Goal: Information Seeking & Learning: Learn about a topic

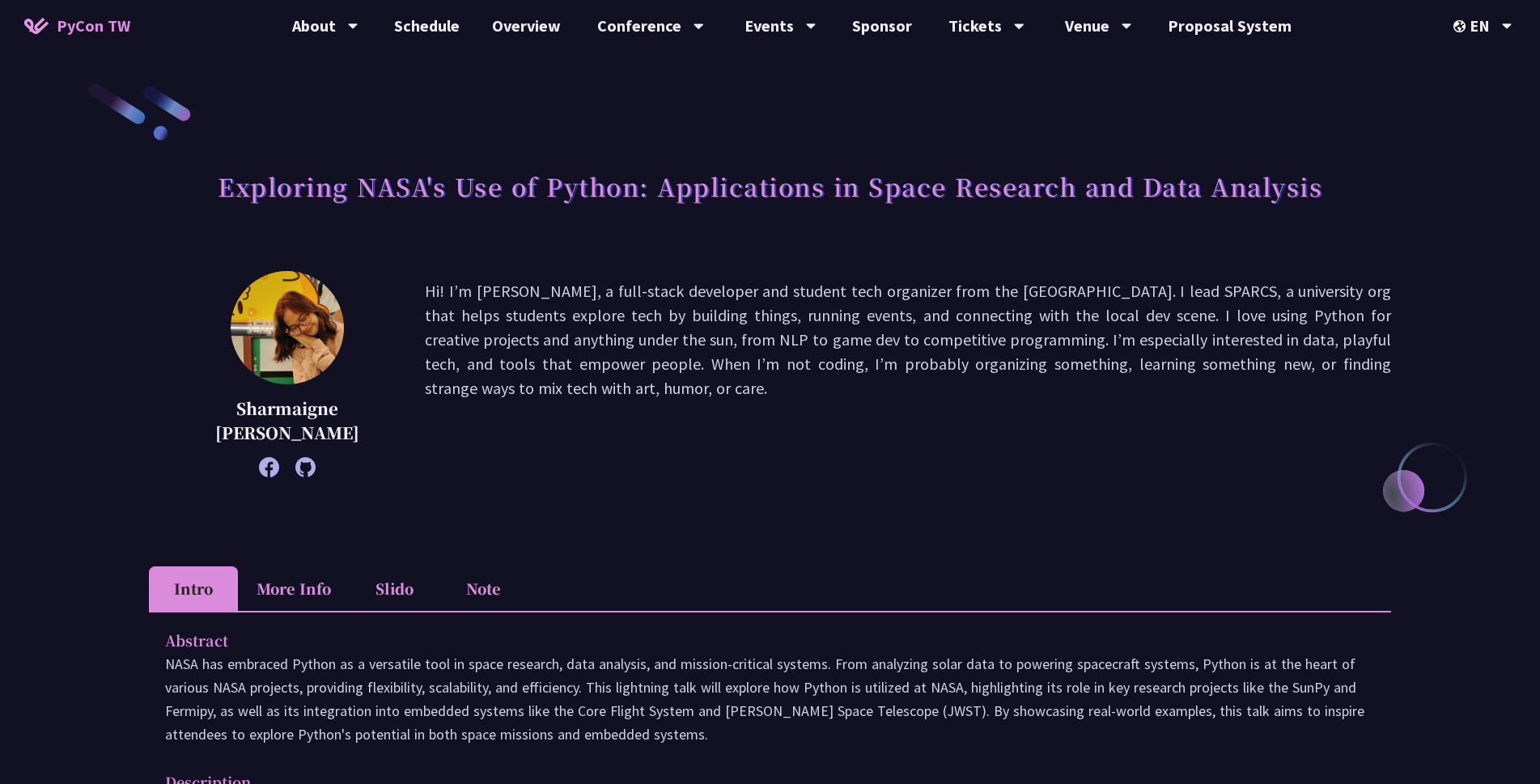
click at [300, 587] on li "More Info" at bounding box center [293, 588] width 111 height 44
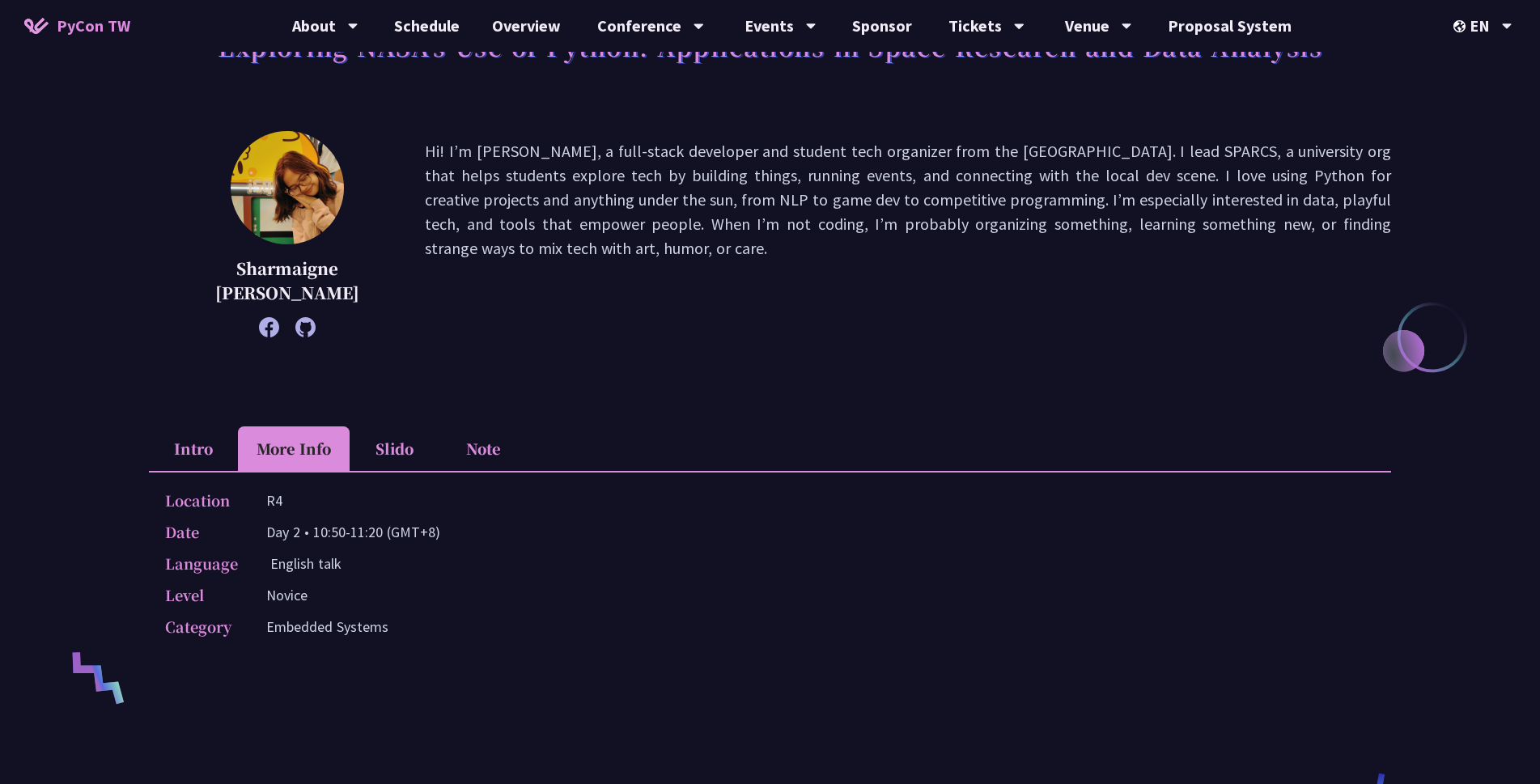
scroll to position [162, 0]
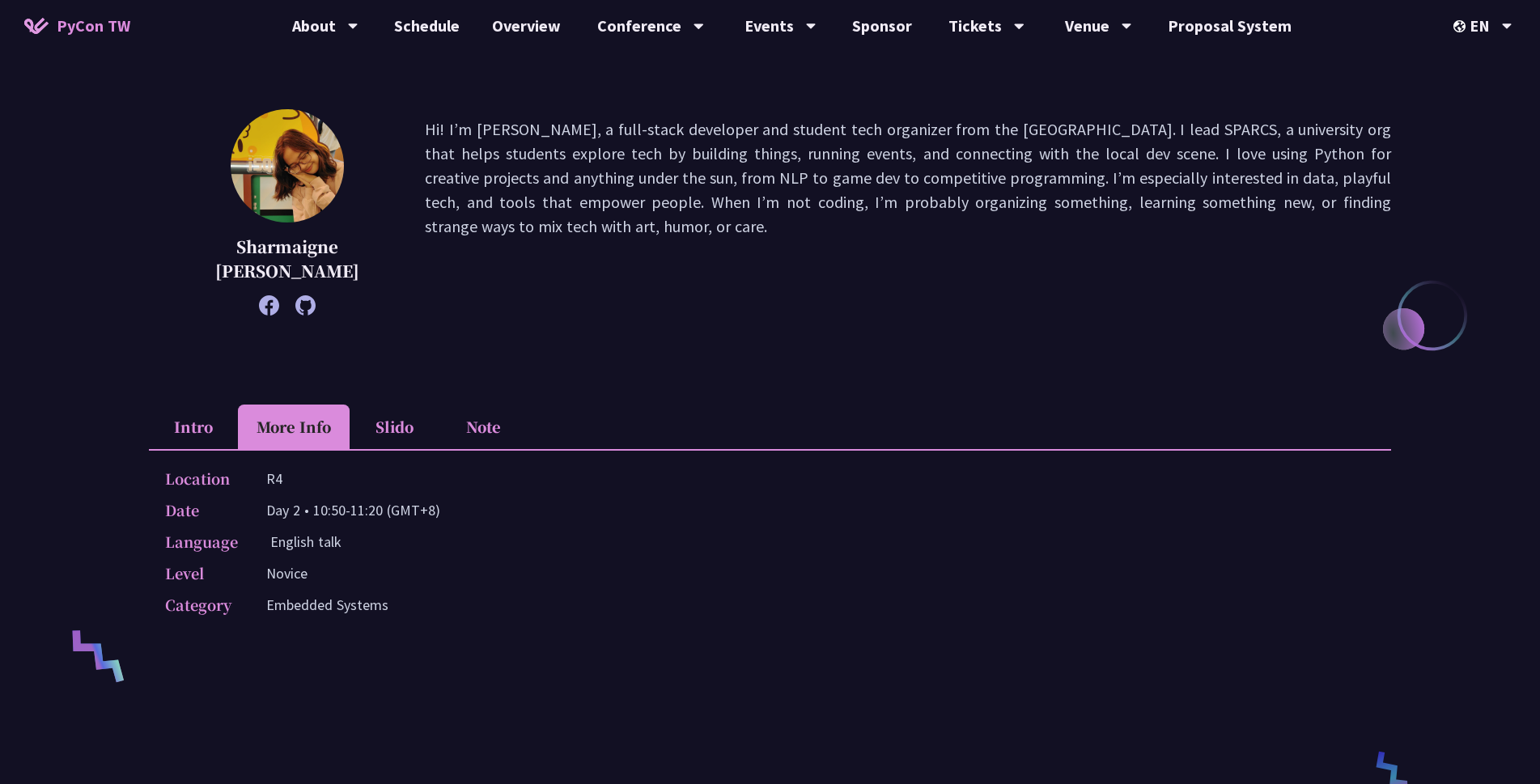
click at [390, 423] on li "Slido" at bounding box center [394, 426] width 89 height 44
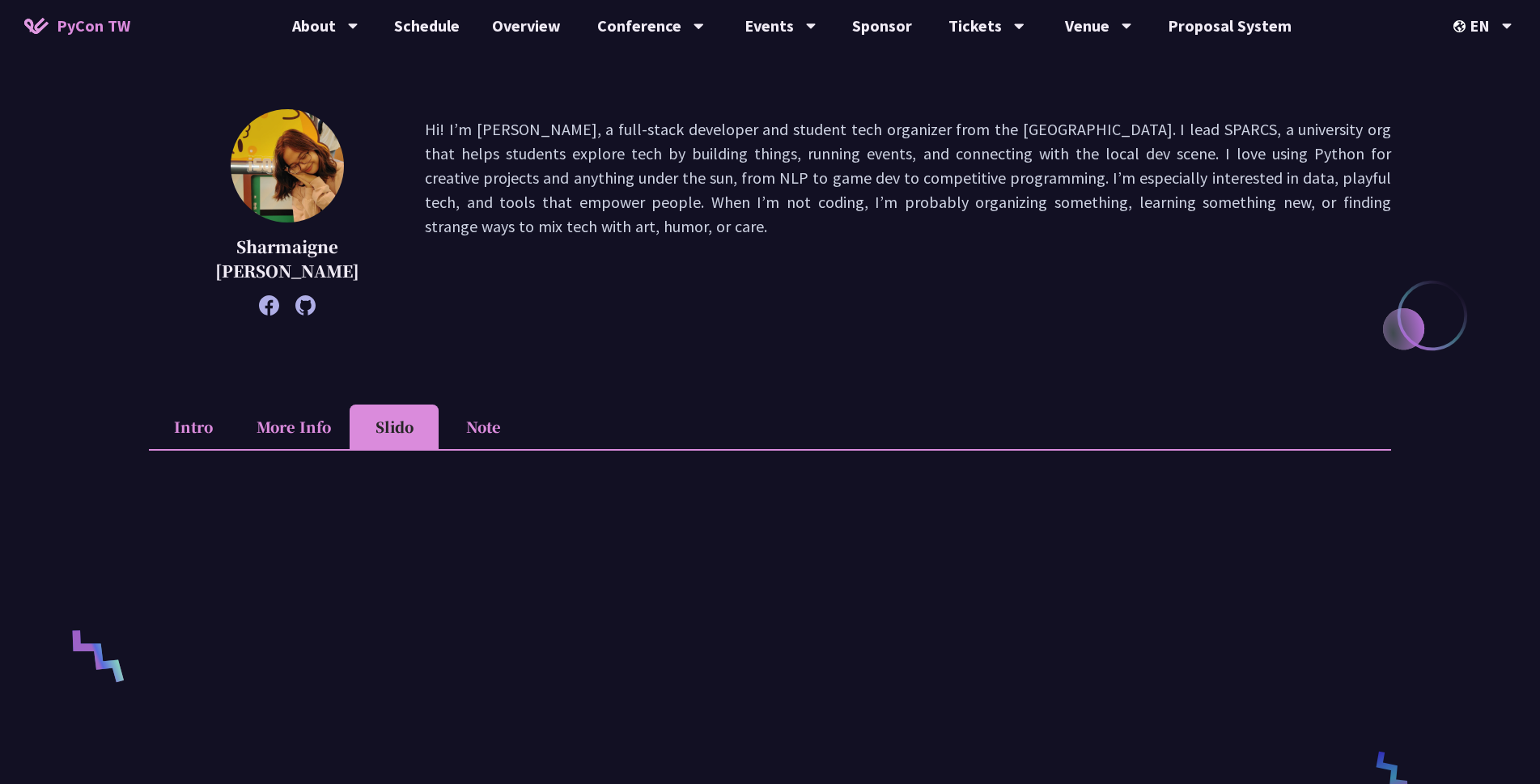
click at [469, 428] on li "Note" at bounding box center [483, 426] width 89 height 44
click at [185, 431] on li "Intro" at bounding box center [193, 426] width 89 height 44
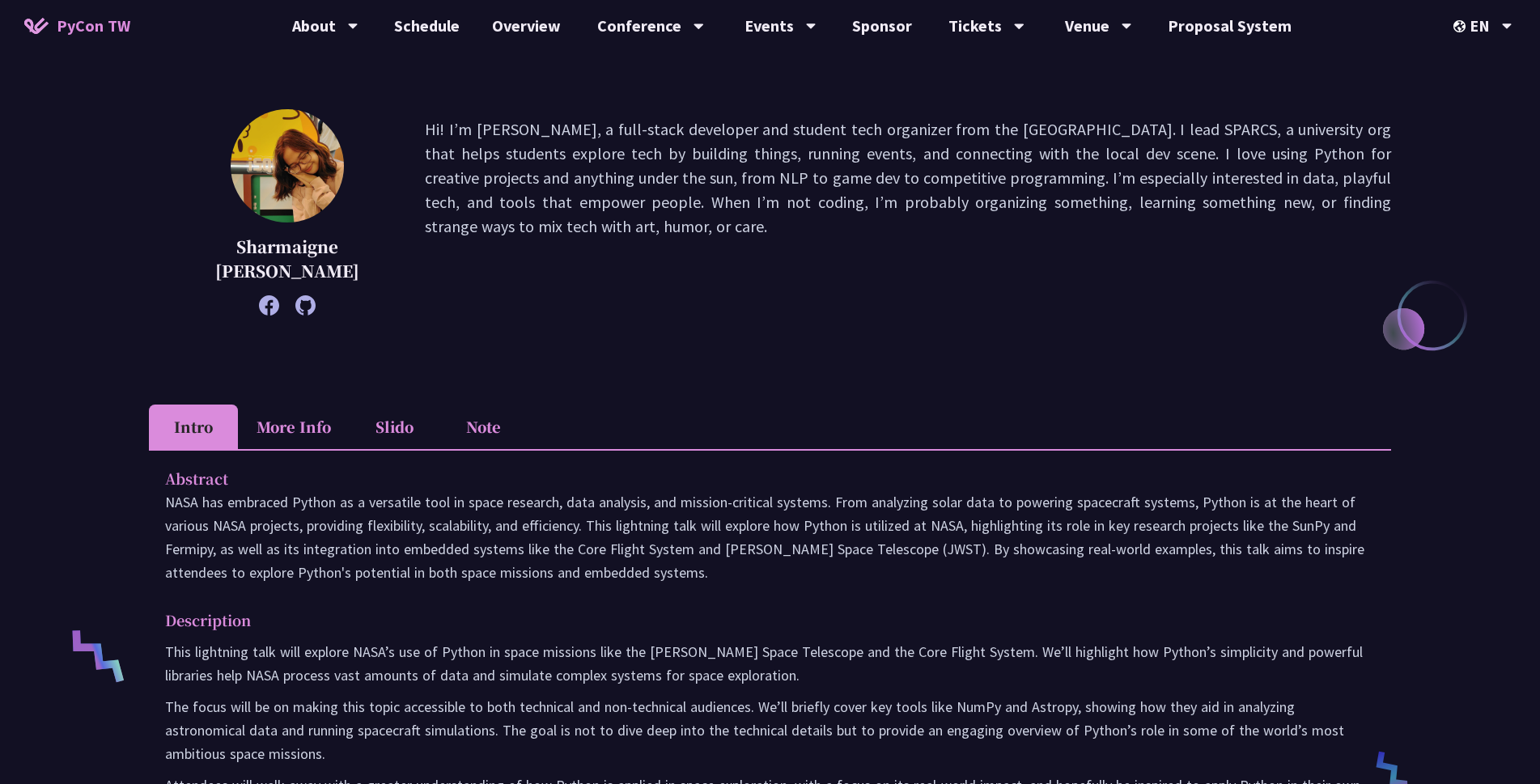
drag, startPoint x: 201, startPoint y: 247, endPoint x: 322, endPoint y: 271, distance: 123.4
click at [322, 271] on p "Sharmaigne [PERSON_NAME]" at bounding box center [287, 258] width 195 height 49
copy p "Sharmaigne [PERSON_NAME]"
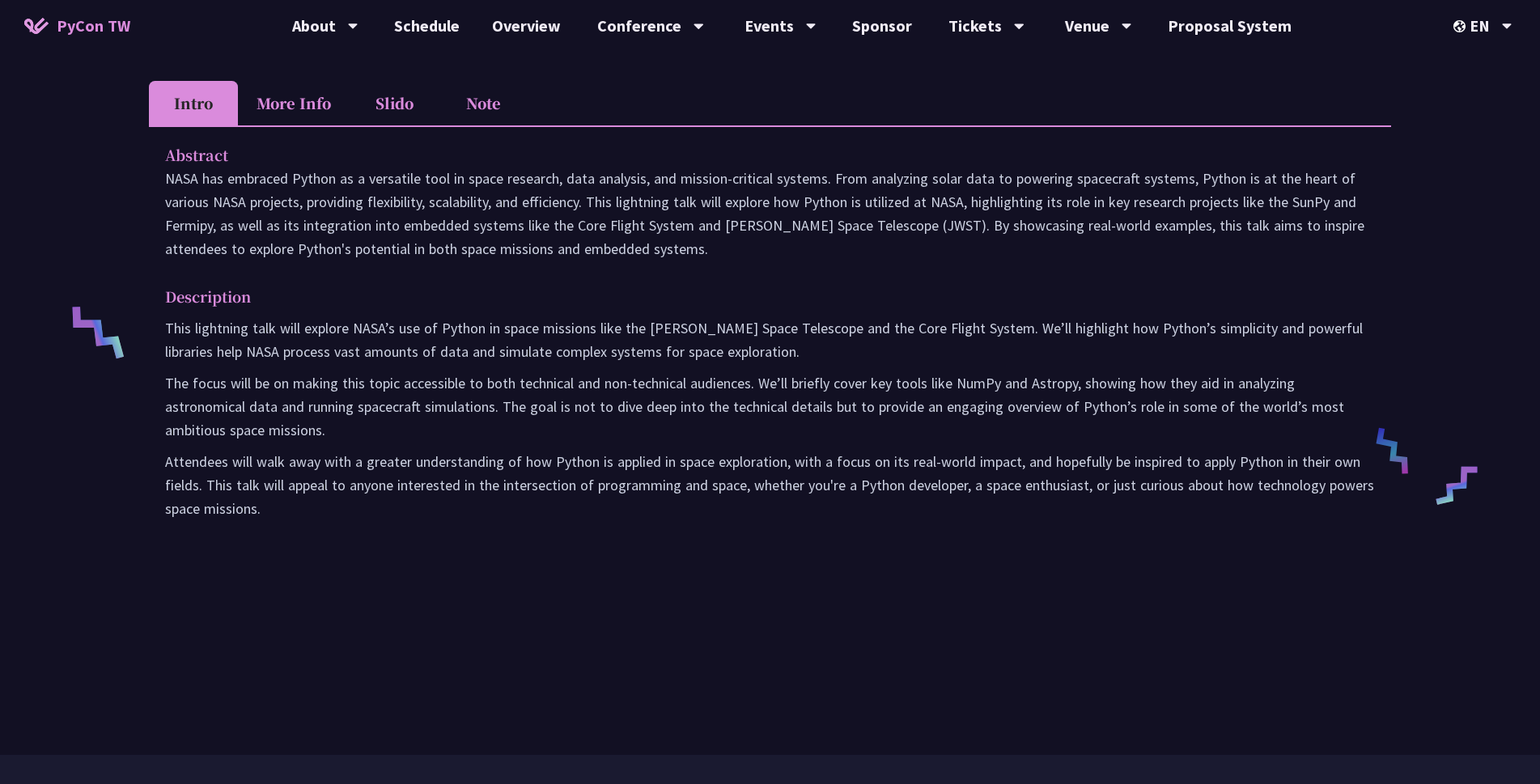
scroll to position [0, 0]
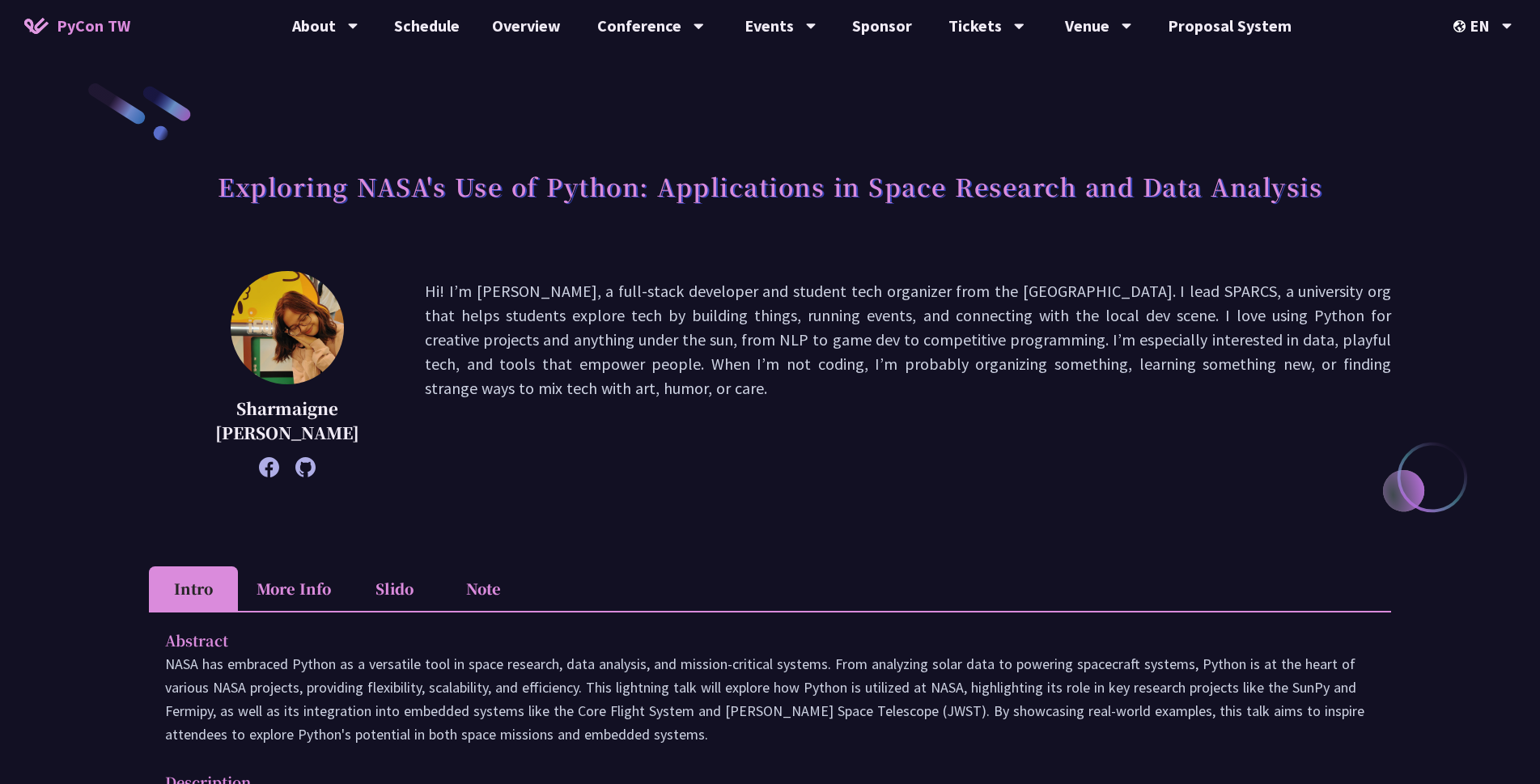
click at [288, 593] on li "More Info" at bounding box center [293, 588] width 111 height 44
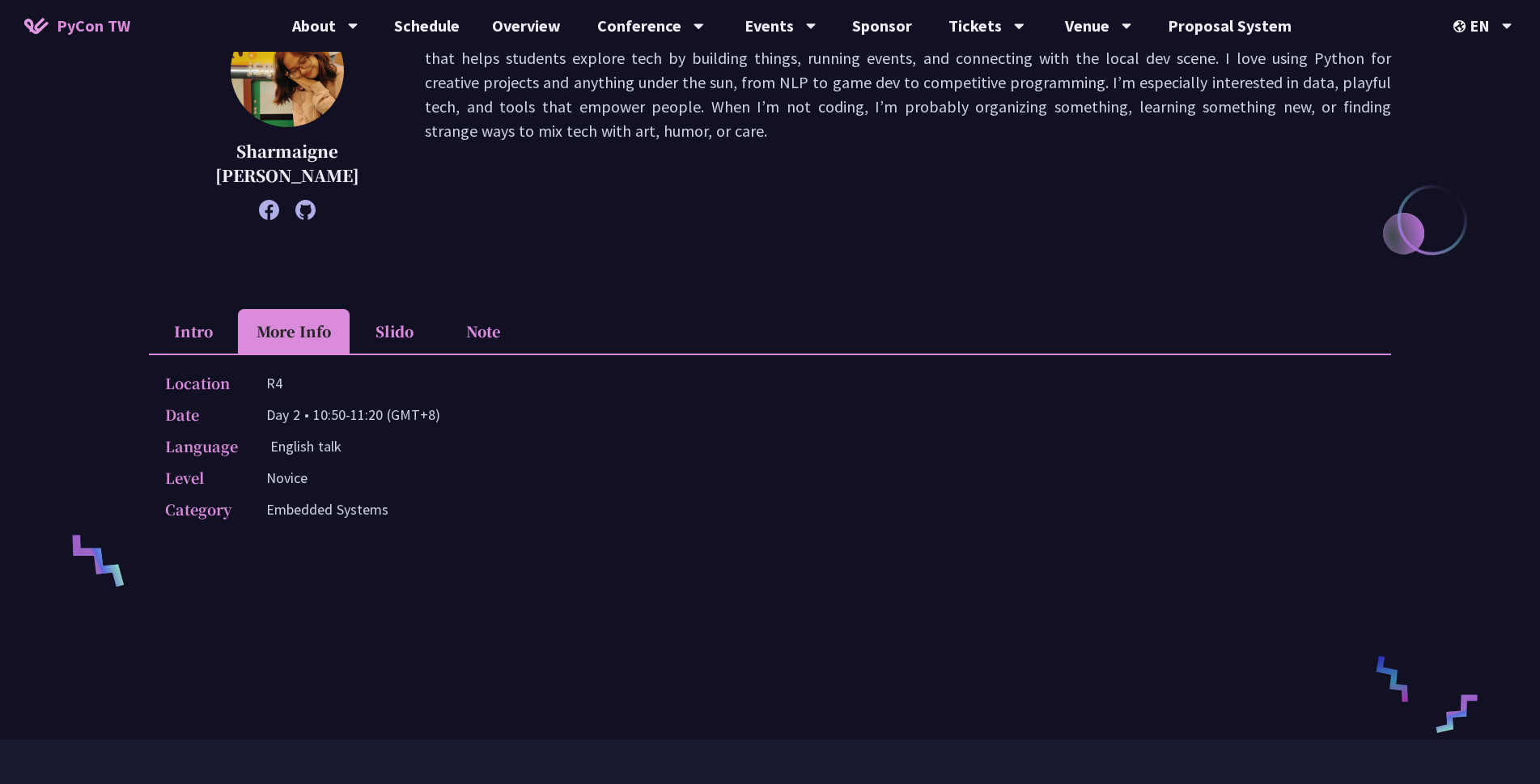
scroll to position [324, 0]
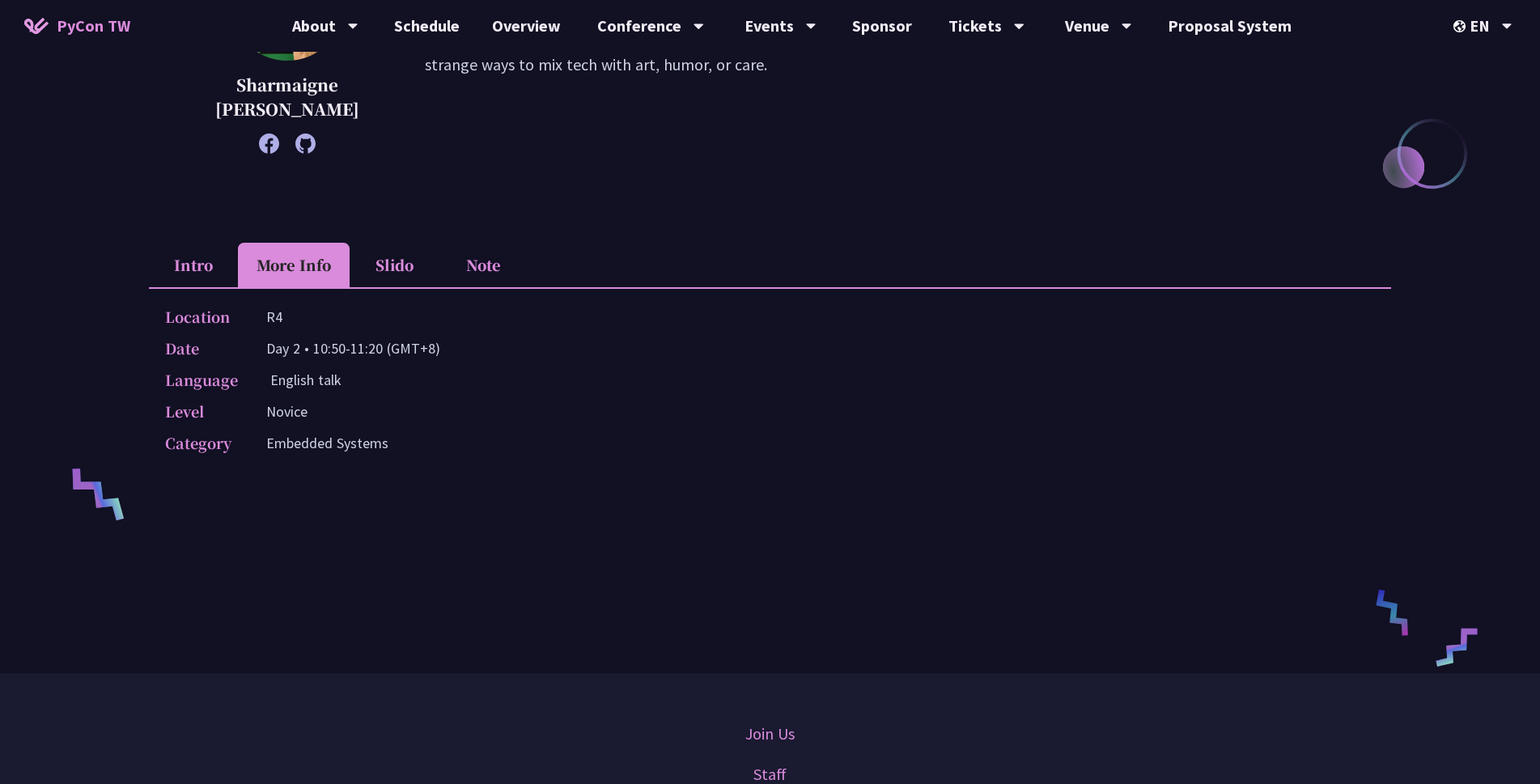
click at [382, 258] on li "Slido" at bounding box center [394, 265] width 89 height 44
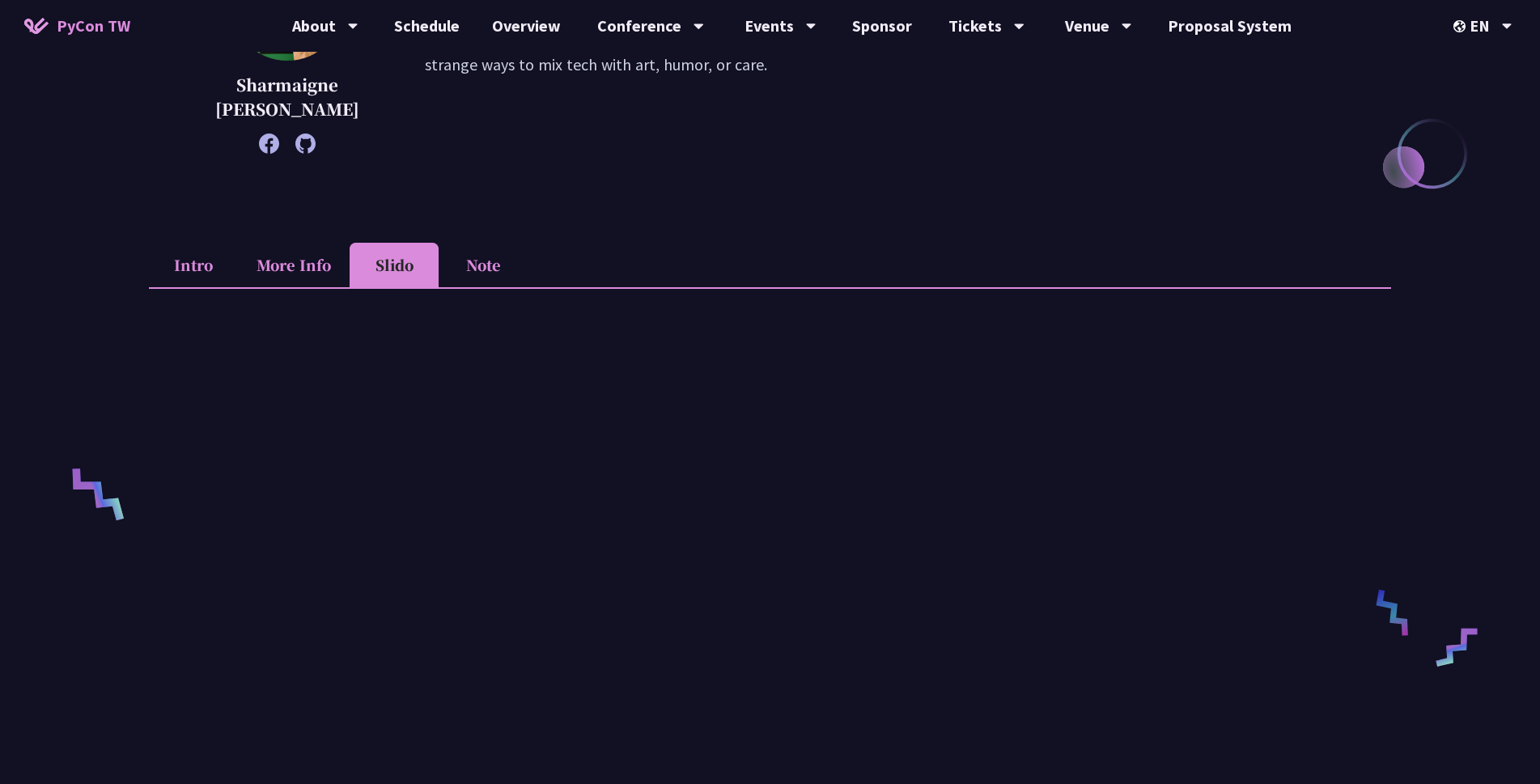
click at [476, 267] on li "Note" at bounding box center [483, 265] width 89 height 44
click at [193, 274] on li "Intro" at bounding box center [193, 265] width 89 height 44
